Goal: Task Accomplishment & Management: Manage account settings

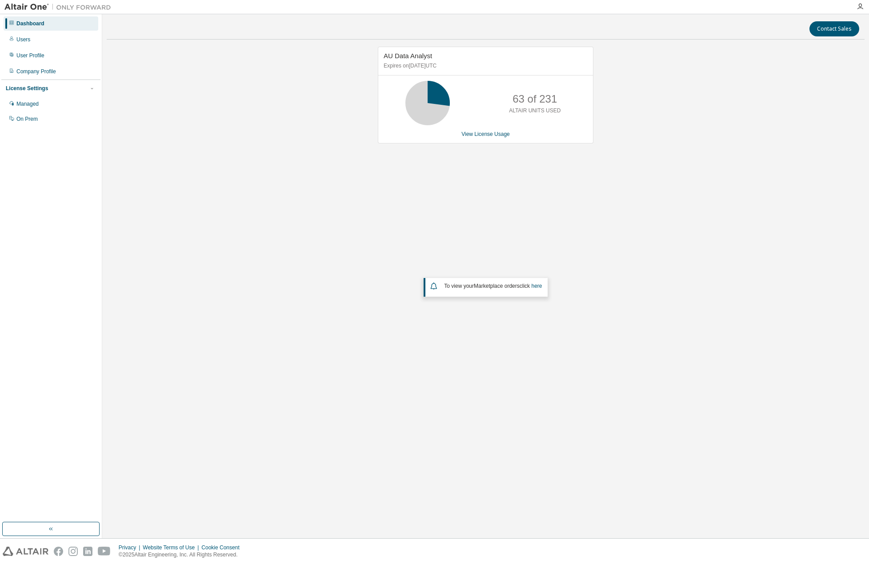
drag, startPoint x: 153, startPoint y: 208, endPoint x: 136, endPoint y: 153, distance: 57.3
click at [152, 208] on div "AU Data Analyst Expires on [DATE] UTC 63 of 231 ALTAIR UNITS USED View License …" at bounding box center [486, 230] width 758 height 367
click at [39, 59] on div "User Profile" at bounding box center [30, 55] width 28 height 7
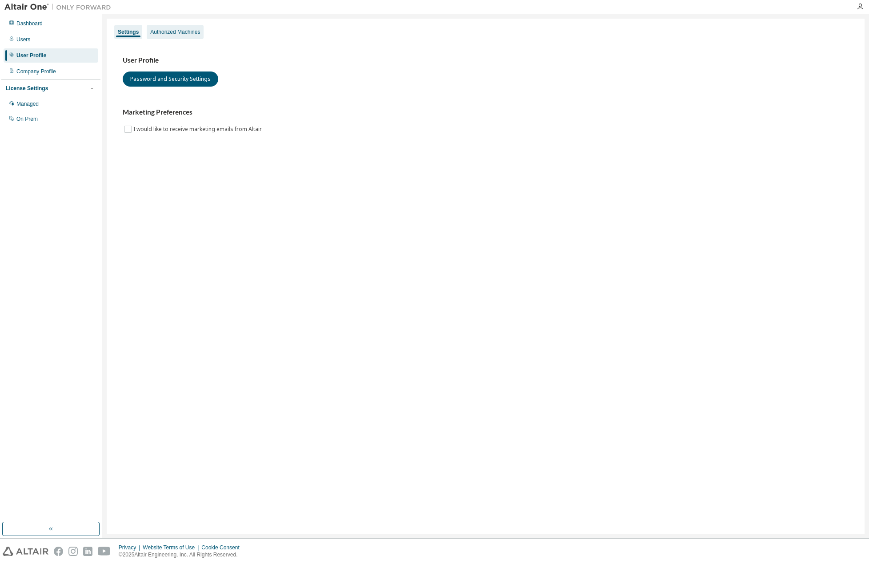
click at [176, 31] on div "Authorized Machines" at bounding box center [175, 31] width 50 height 7
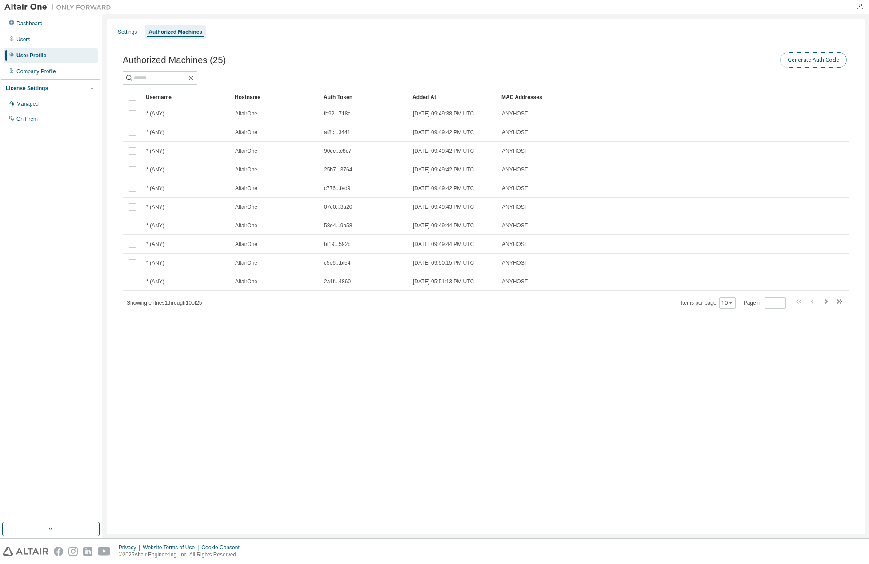
click at [823, 60] on button "Generate Auth Code" at bounding box center [813, 59] width 67 height 15
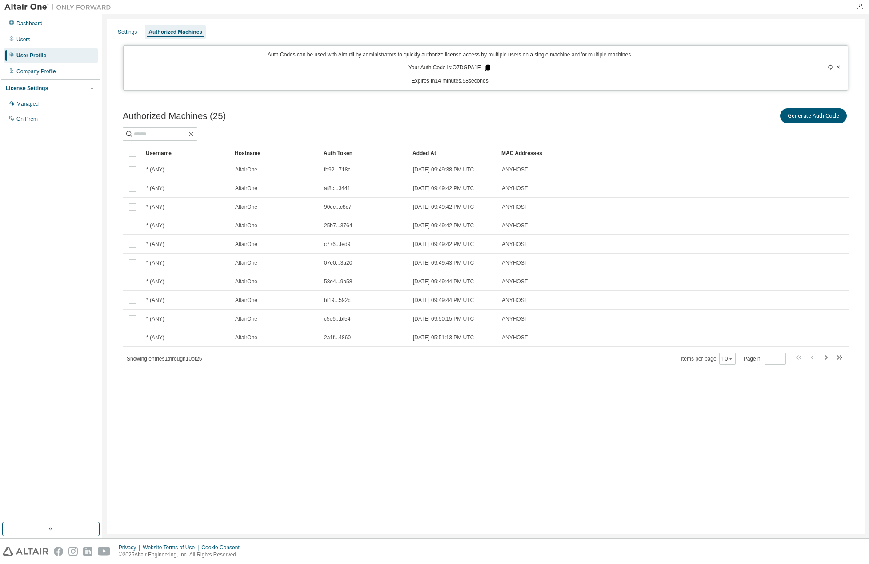
click at [487, 68] on icon at bounding box center [487, 68] width 5 height 6
